Goal: Task Accomplishment & Management: Manage account settings

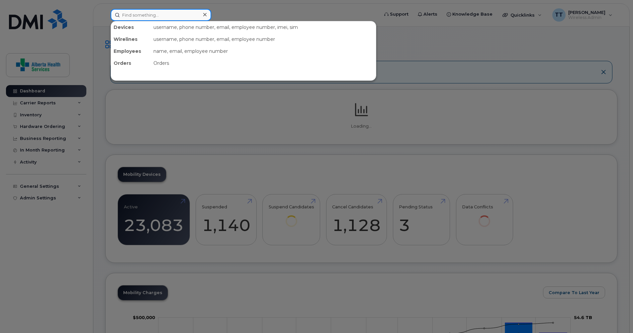
click at [146, 17] on input at bounding box center [161, 15] width 101 height 12
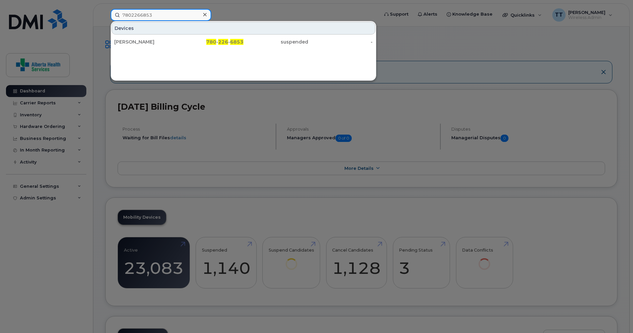
type input "7802266853"
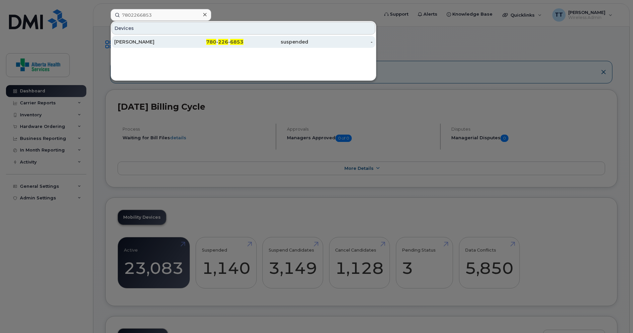
click at [137, 41] on div "[PERSON_NAME]" at bounding box center [146, 42] width 65 height 7
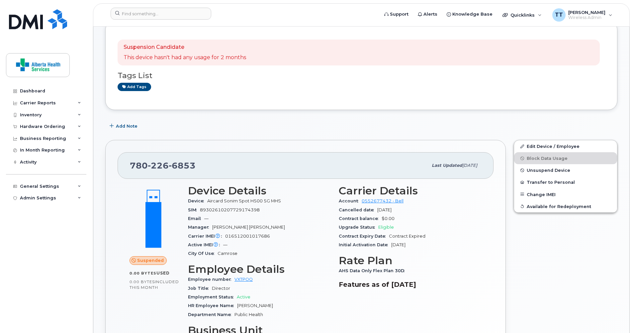
scroll to position [100, 0]
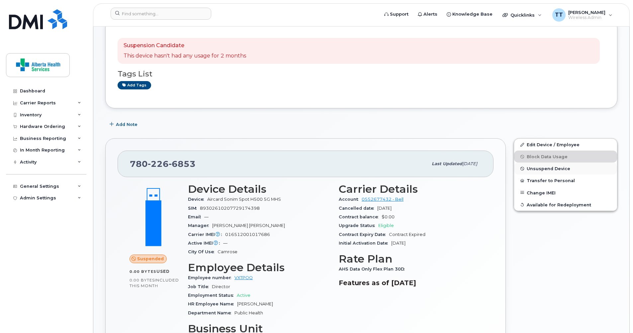
click at [534, 170] on span "Unsuspend Device" at bounding box center [548, 168] width 43 height 5
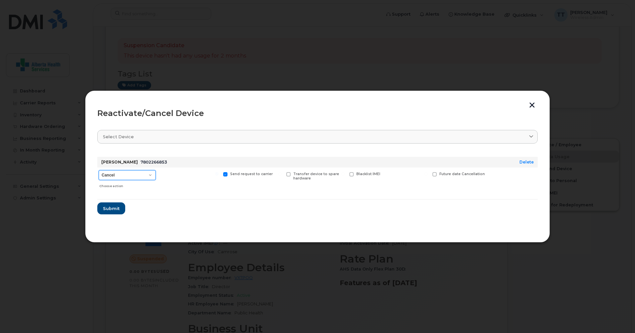
click at [119, 175] on select "Cancel Suspend - Extend Suspension Reactivate" at bounding box center [127, 175] width 57 height 10
select select "[object Object]"
click at [99, 170] on select "Cancel Suspend - Extend Suspension Reactivate" at bounding box center [127, 175] width 57 height 10
click at [113, 208] on span "Submit" at bounding box center [111, 208] width 17 height 6
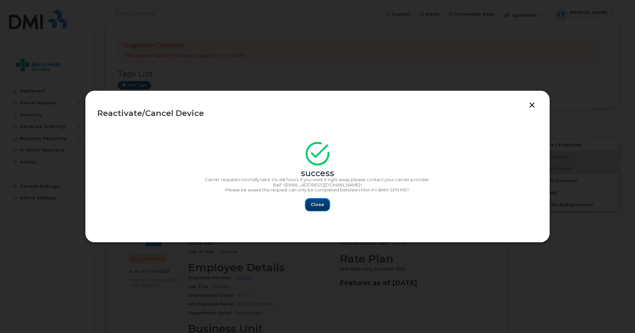
click at [312, 203] on span "Close" at bounding box center [317, 204] width 13 height 6
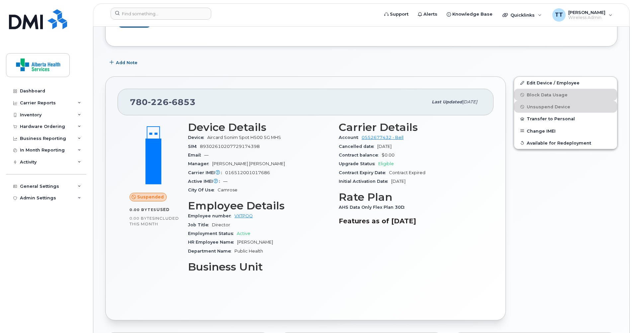
scroll to position [166, 0]
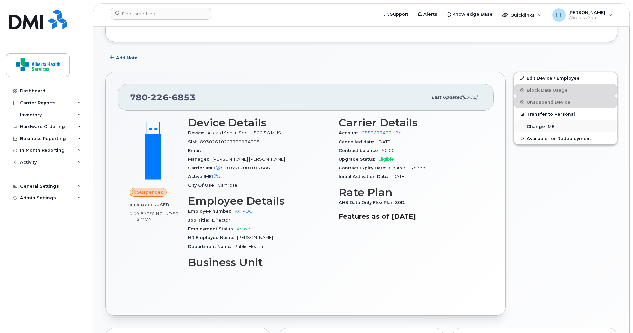
click at [533, 127] on button "Change IMEI" at bounding box center [565, 126] width 103 height 12
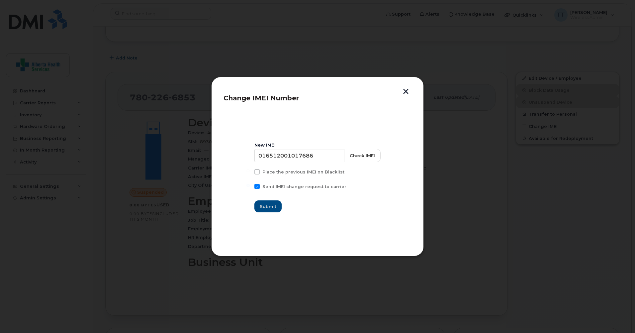
click at [406, 90] on button "button" at bounding box center [406, 92] width 10 height 7
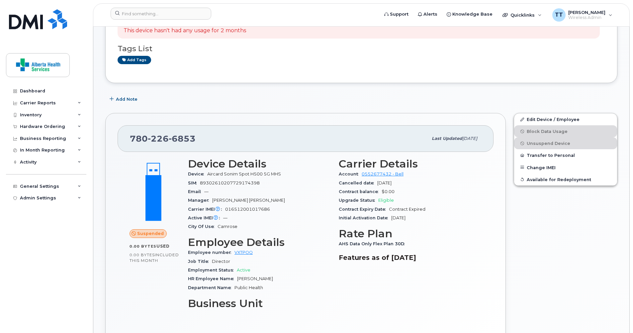
scroll to position [33, 0]
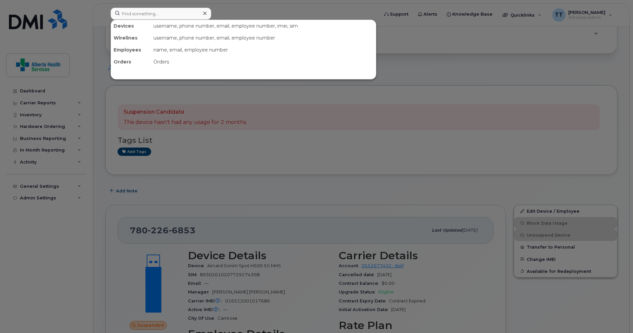
drag, startPoint x: 133, startPoint y: 14, endPoint x: 231, endPoint y: 3, distance: 98.5
click at [231, 3] on div at bounding box center [316, 166] width 633 height 333
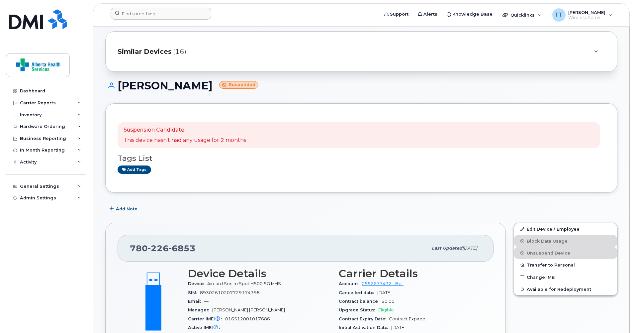
scroll to position [0, 0]
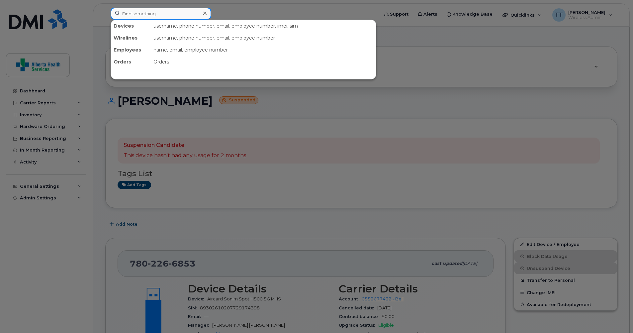
click at [155, 14] on input at bounding box center [161, 14] width 101 height 12
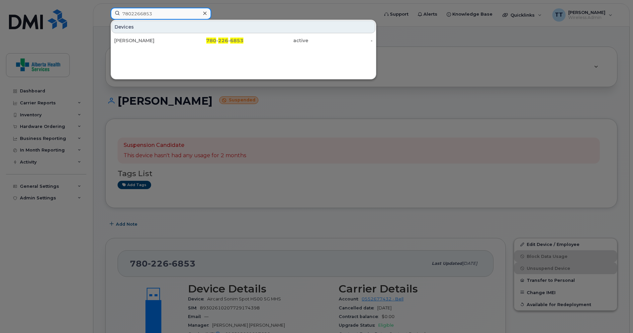
type input "7802266853"
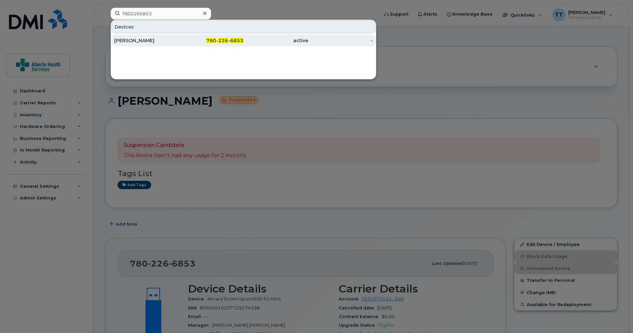
click at [127, 40] on div "[PERSON_NAME]" at bounding box center [146, 40] width 65 height 7
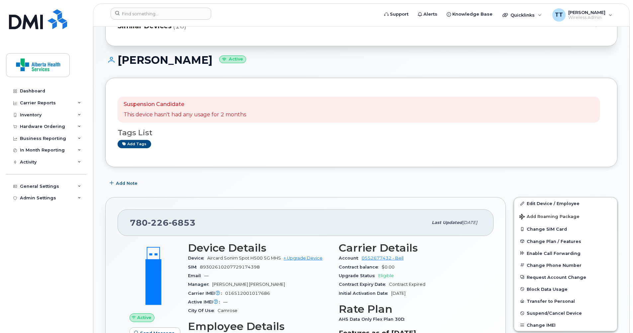
scroll to position [100, 0]
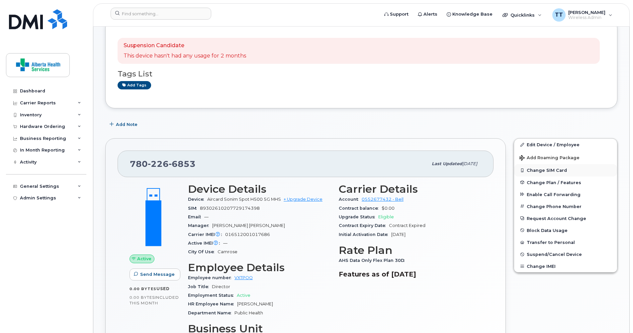
click at [530, 170] on button "Change SIM Card" at bounding box center [565, 170] width 103 height 12
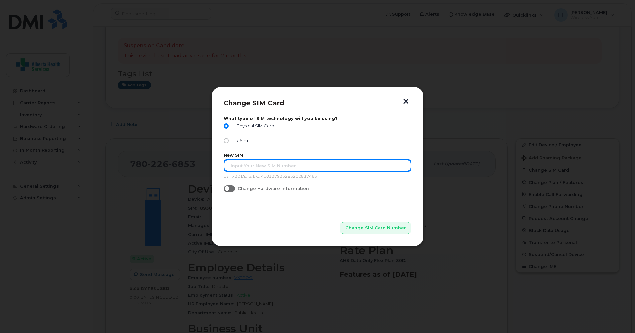
click at [272, 167] on input "text" at bounding box center [317, 165] width 188 height 12
type input "89302610207729469244"
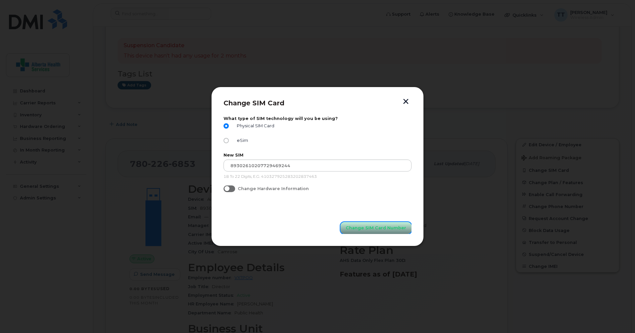
click at [367, 226] on span "Change SIM Card Number" at bounding box center [376, 227] width 60 height 6
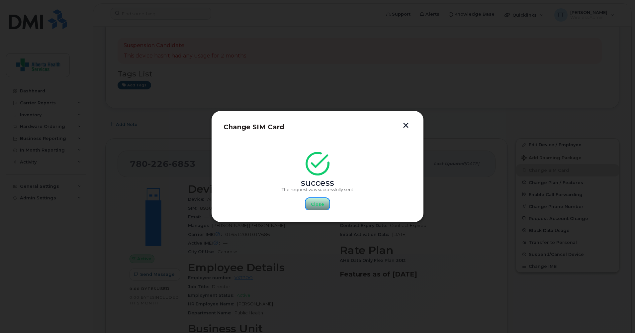
click at [325, 203] on button "Close" at bounding box center [317, 204] width 24 height 12
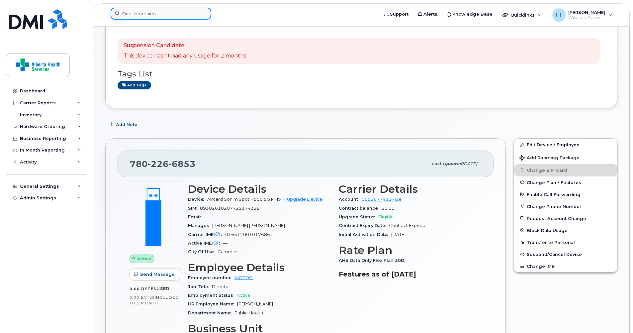
click at [131, 14] on input at bounding box center [161, 14] width 101 height 12
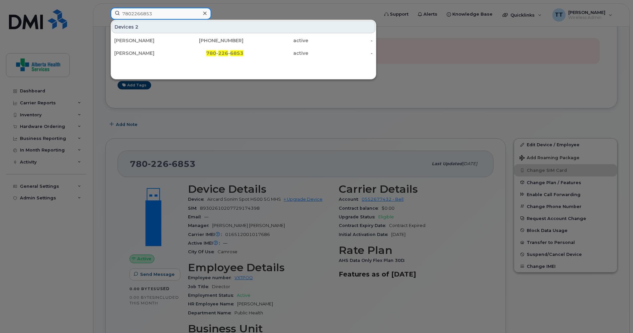
type input "7802266853"
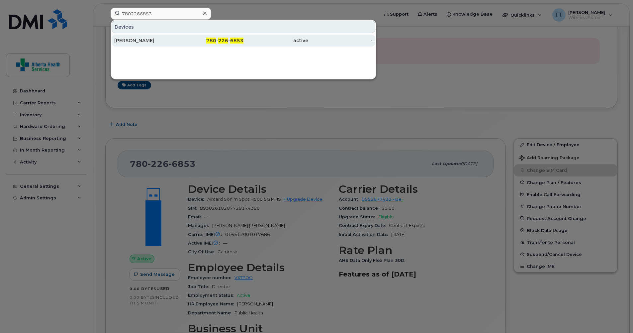
click at [121, 42] on div "[PERSON_NAME]" at bounding box center [146, 40] width 65 height 7
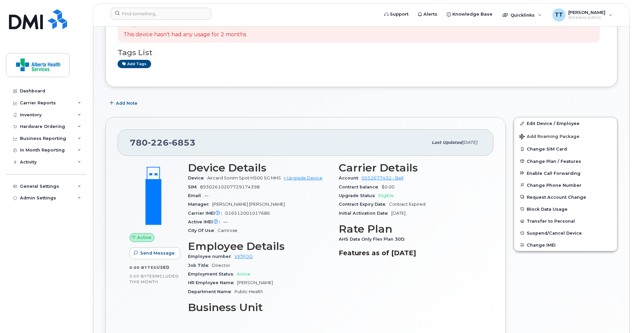
scroll to position [133, 0]
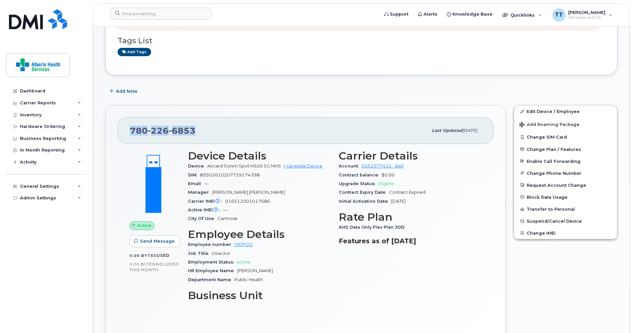
drag, startPoint x: 198, startPoint y: 131, endPoint x: 126, endPoint y: 133, distance: 71.4
click at [126, 133] on div "780 226 6853 Last updated Aug 13, 2025" at bounding box center [306, 130] width 376 height 27
drag, startPoint x: 126, startPoint y: 133, endPoint x: 136, endPoint y: 130, distance: 10.6
copy span "780 226 6853"
click at [134, 13] on input at bounding box center [161, 14] width 101 height 12
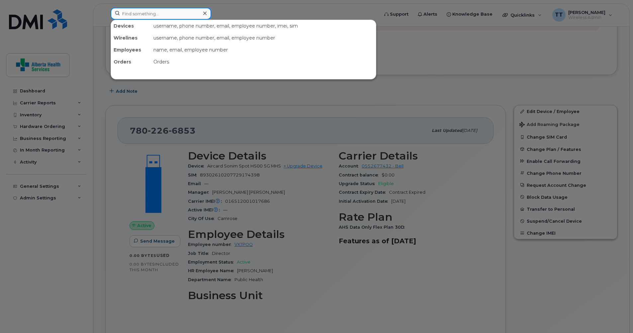
paste input "7802266853"
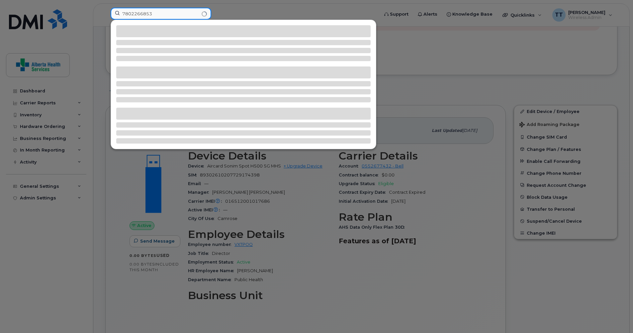
type input "7802266853"
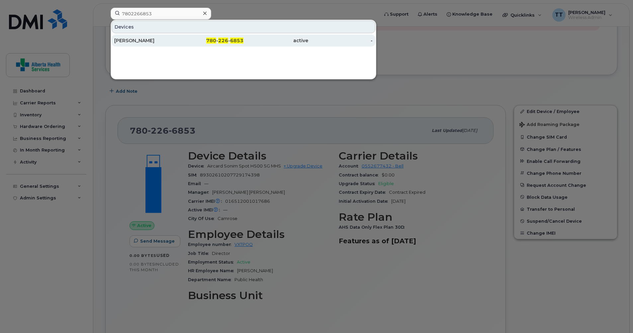
click at [140, 41] on div "[PERSON_NAME]" at bounding box center [146, 40] width 65 height 7
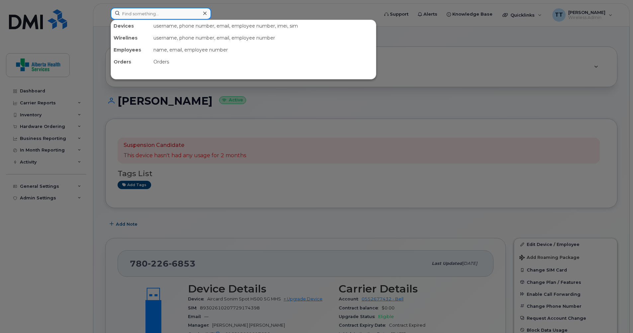
paste input "7802266853"
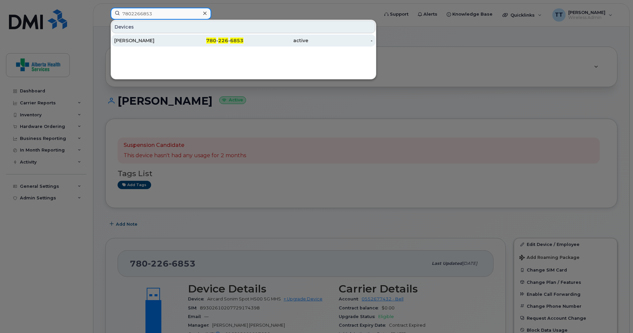
type input "7802266853"
click at [142, 42] on div "[PERSON_NAME]" at bounding box center [146, 40] width 65 height 7
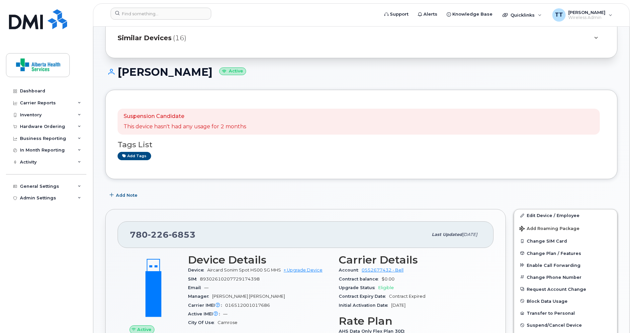
scroll to position [66, 0]
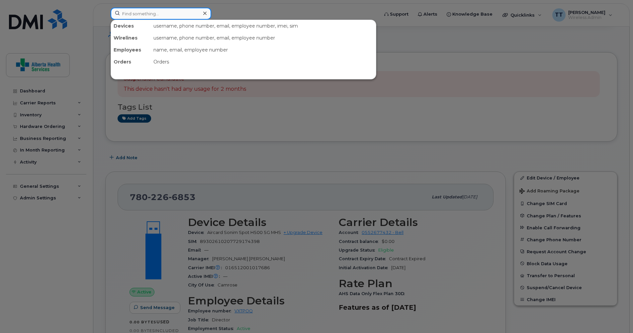
paste input "7802266853"
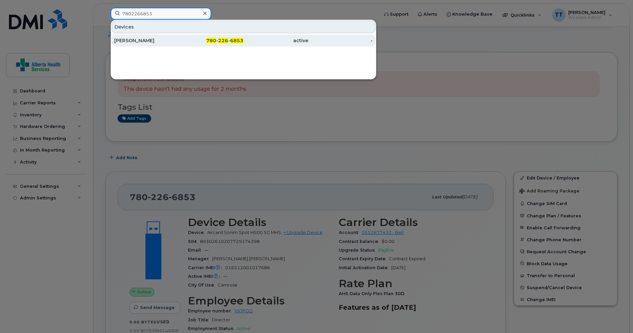
type input "7802266853"
click at [133, 41] on div "[PERSON_NAME]" at bounding box center [146, 40] width 65 height 7
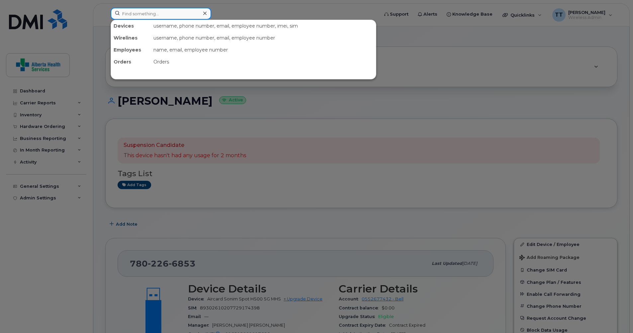
paste input "7802266853"
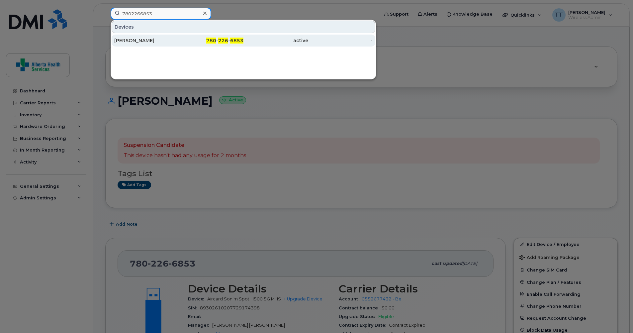
type input "7802266853"
click at [124, 40] on div "[PERSON_NAME]" at bounding box center [146, 40] width 65 height 7
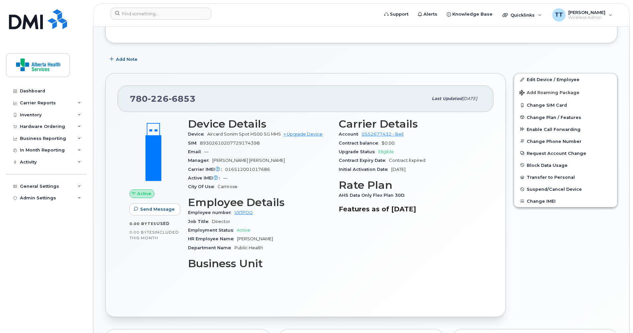
scroll to position [166, 0]
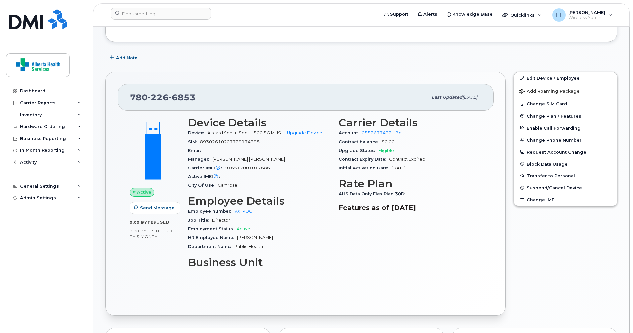
click at [64, 252] on div "Dashboard Carrier Reports Monthly Billing Data Daily Data Pooling Data Behavior…" at bounding box center [47, 204] width 82 height 238
